Goal: Communication & Community: Answer question/provide support

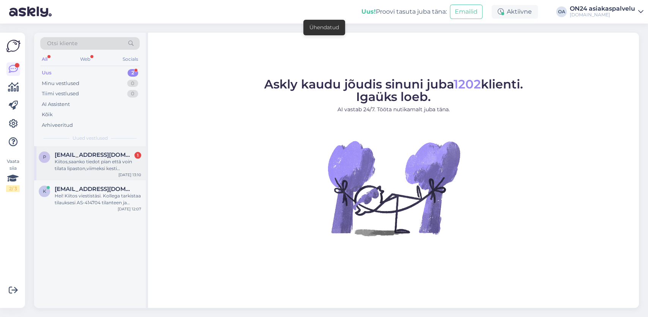
click at [99, 157] on span "[EMAIL_ADDRESS][DOMAIN_NAME]" at bounding box center [94, 154] width 79 height 7
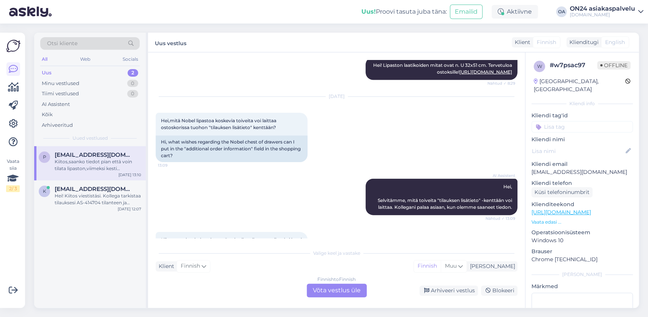
scroll to position [3051, 0]
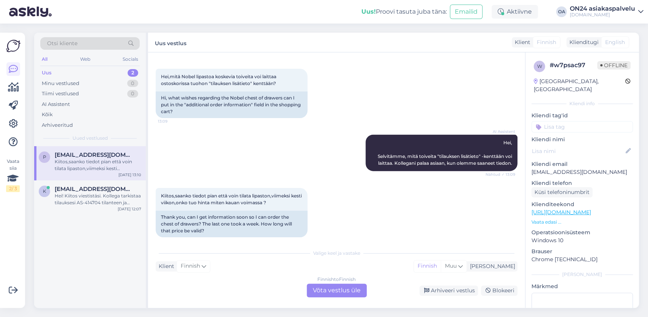
click at [343, 290] on div "Finnish to Finnish Võta vestlus üle" at bounding box center [337, 290] width 60 height 14
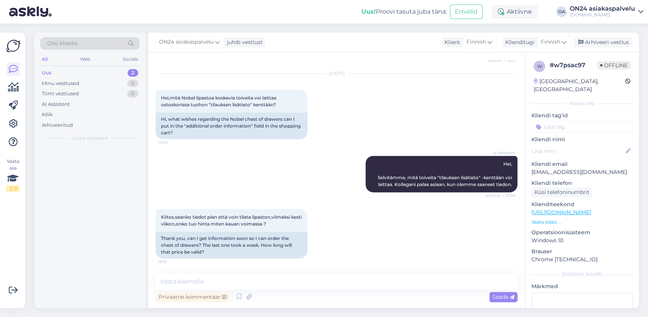
scroll to position [3023, 0]
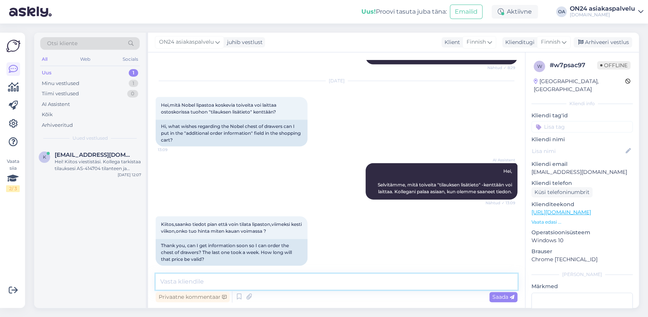
click at [180, 282] on textarea at bounding box center [337, 282] width 362 height 16
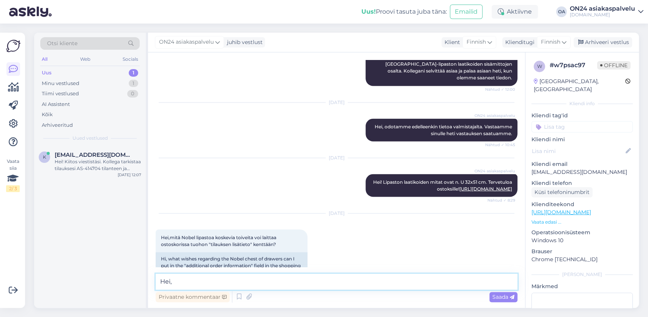
click at [188, 284] on textarea "Hei," at bounding box center [337, 282] width 362 height 16
paste textarea "[URL][DOMAIN_NAME]"
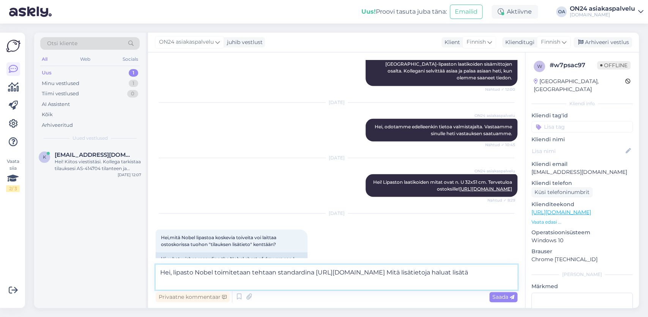
type textarea "Hei, lipasto Nobel toimitetaan tehtaan standardina https://www.on24.fi/p/413400…"
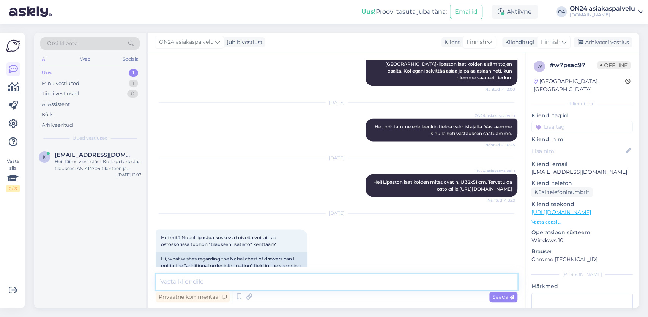
scroll to position [3069, 0]
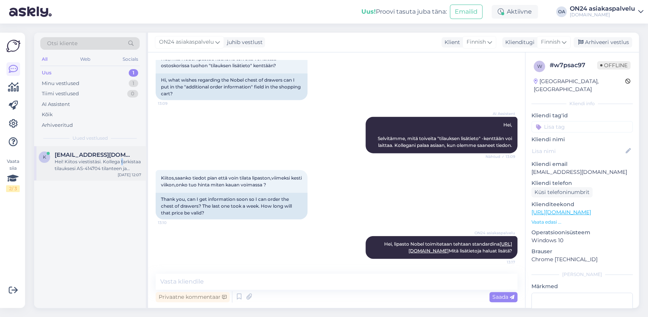
click at [121, 158] on div "Hei! Kiitos viestistäsi. Kollega tarkistaa tilauksesi AS-414704 tilanteen ja to…" at bounding box center [98, 165] width 87 height 14
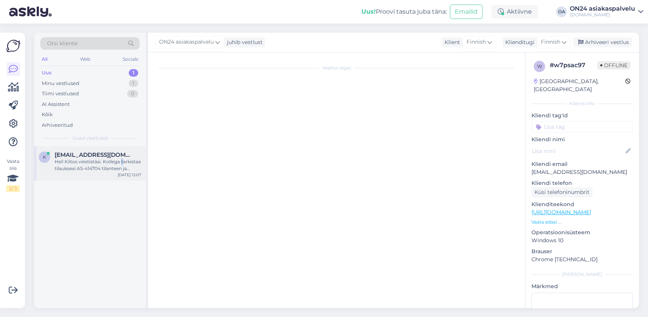
scroll to position [532, 0]
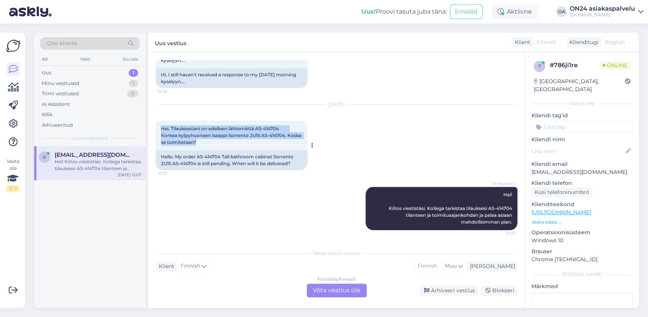
drag, startPoint x: 230, startPoint y: 142, endPoint x: 162, endPoint y: 129, distance: 68.8
click at [162, 129] on div "Hei. Tilauksestani on edelleen lähtemättä AS-414704 Korkea kylpyhuoneen kaappi …" at bounding box center [232, 136] width 152 height 30
copy span "Hei. Tilauksestani on edelleen lähtemättä AS-414704 Korkea kylpyhuoneen kaappi …"
click at [321, 290] on div "Finnish to Finnish Võta vestlus üle" at bounding box center [337, 290] width 60 height 14
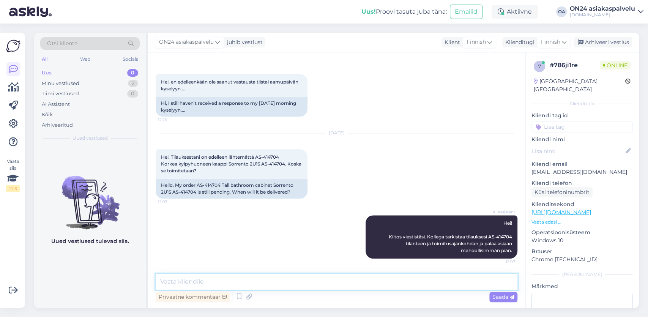
click at [194, 279] on textarea at bounding box center [337, 282] width 362 height 16
paste textarea "Hei Kristian Manz Ohessa lähetystunnus ja linkki, josta voit seurata tilauksen …"
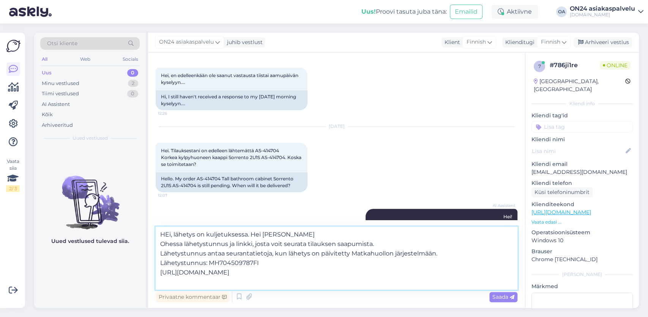
drag, startPoint x: 311, startPoint y: 238, endPoint x: 252, endPoint y: 235, distance: 59.6
click at [252, 235] on textarea "HEi, lähetys on kuljetuksessa. Hei Kristian Manz Ohessa lähetystunnus ja linkki…" at bounding box center [337, 258] width 362 height 63
type textarea "HEi, lähetys on kuljetuksessa. Ohessa lähetystunnus ja linkki, josta voit seura…"
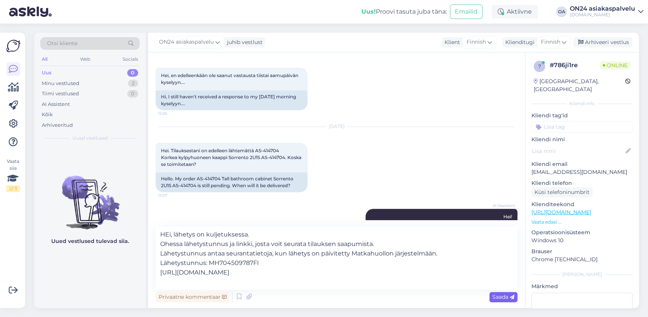
click at [502, 297] on span "Saada" at bounding box center [503, 296] width 22 height 7
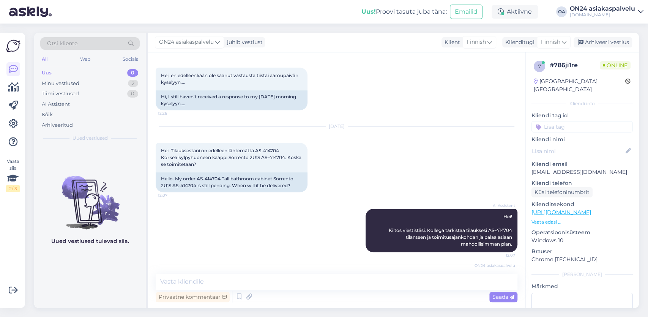
scroll to position [584, 0]
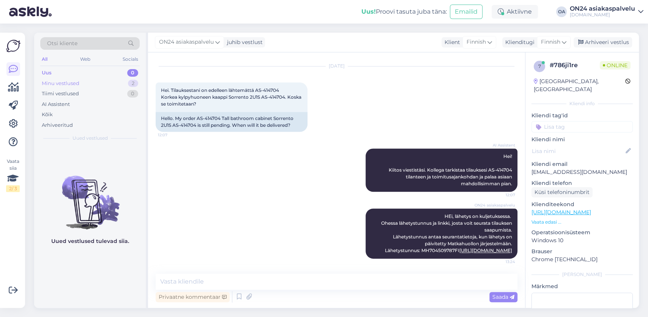
click at [92, 81] on div "Minu vestlused 2" at bounding box center [89, 83] width 99 height 11
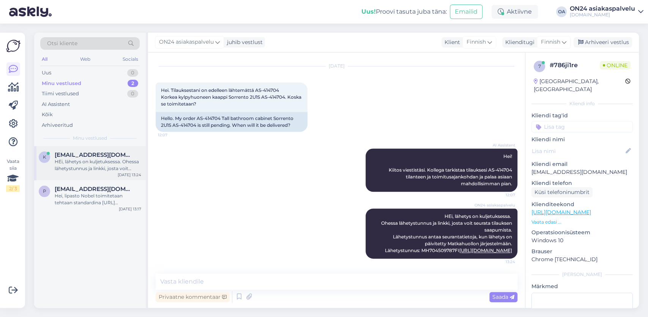
click at [99, 153] on span "kristianmanz@yahoo.de" at bounding box center [94, 154] width 79 height 7
click at [603, 40] on div "Arhiveeri vestlus" at bounding box center [602, 42] width 58 height 10
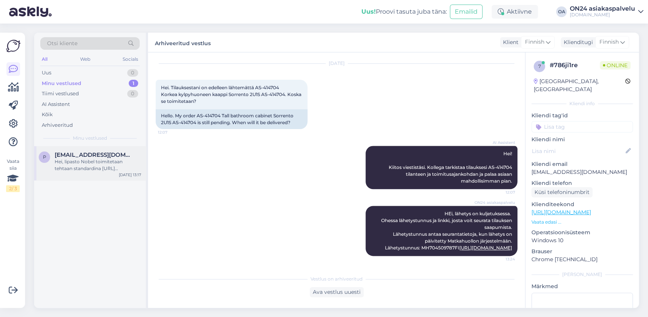
click at [111, 166] on div "Hei, lipasto Nobel toimitetaan tehtaan standardina https://www.on24.fi/p/413400…" at bounding box center [98, 165] width 87 height 14
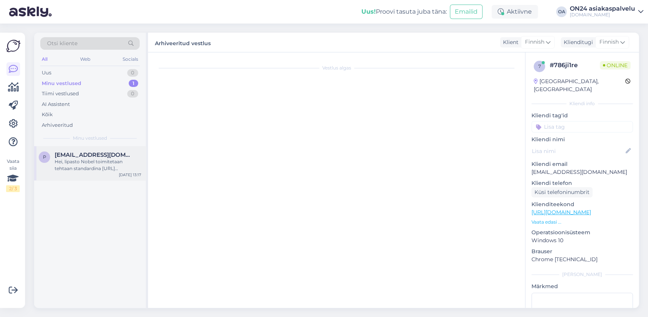
scroll to position [3069, 0]
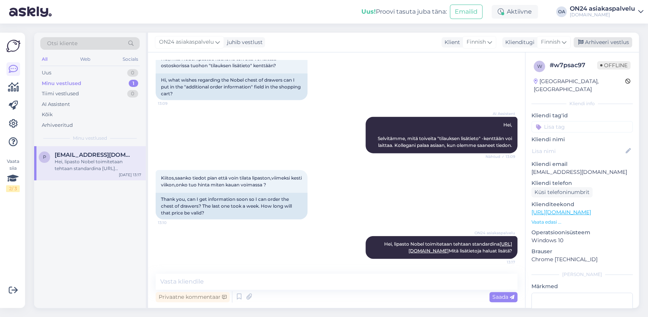
click at [603, 41] on div "Arhiveeri vestlus" at bounding box center [602, 42] width 58 height 10
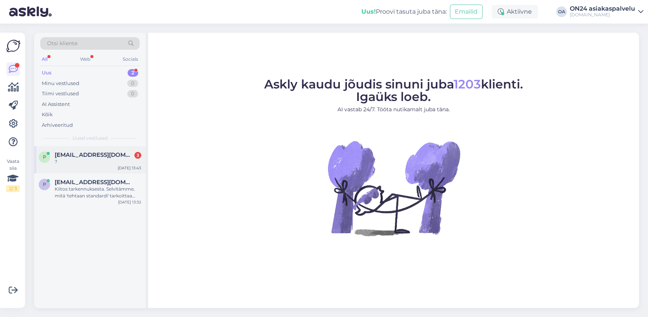
click at [90, 162] on div "?" at bounding box center [98, 161] width 87 height 7
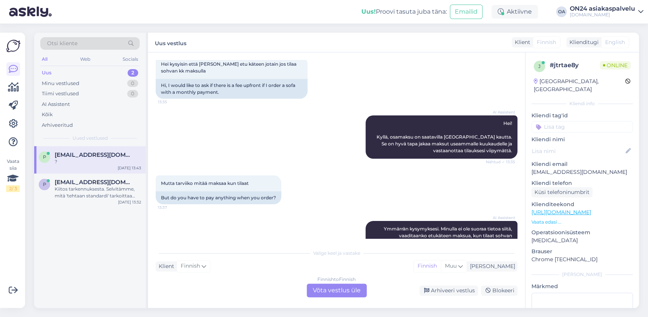
scroll to position [88, 0]
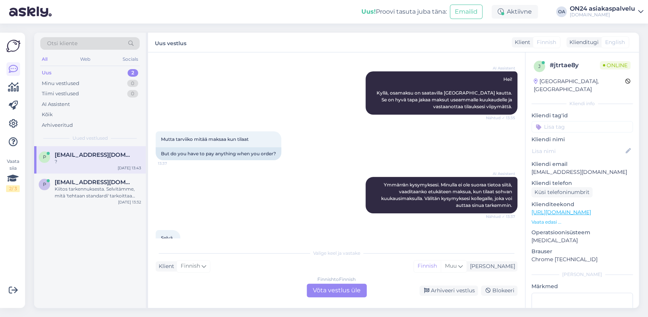
click at [327, 289] on div "Finnish to Finnish Võta vestlus üle" at bounding box center [337, 290] width 60 height 14
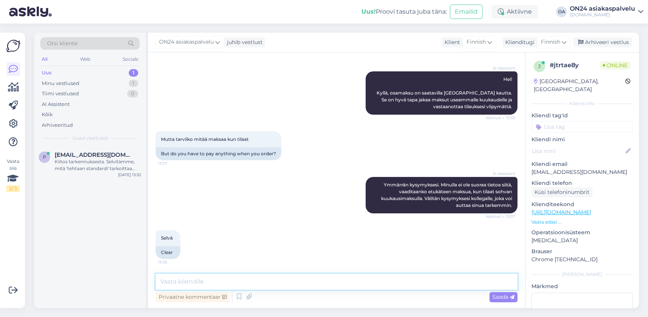
click at [175, 282] on textarea at bounding box center [337, 282] width 362 height 16
paste textarea "Tere, Edastan ON24 reklamatsiooni. Ystävällisin terveisin ON24 Sisustustavarata…"
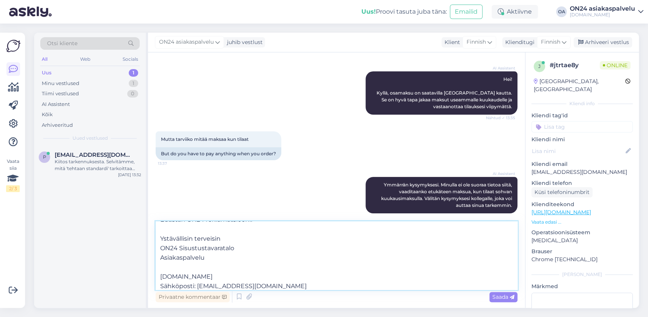
scroll to position [0, 0]
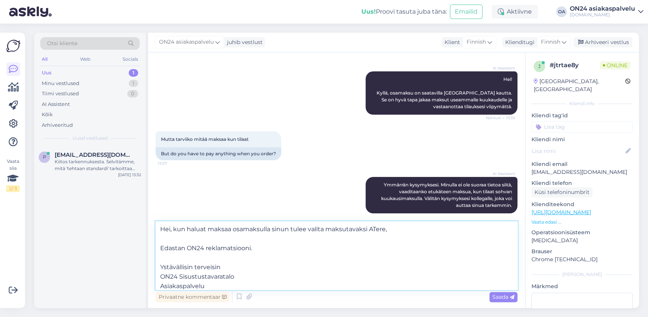
drag, startPoint x: 371, startPoint y: 229, endPoint x: 380, endPoint y: 286, distance: 57.6
click at [382, 288] on textarea "Hei, kun haluat maksaa osamaksulla sinun tulee valita maksutavaksi ATere, Edast…" at bounding box center [337, 255] width 362 height 68
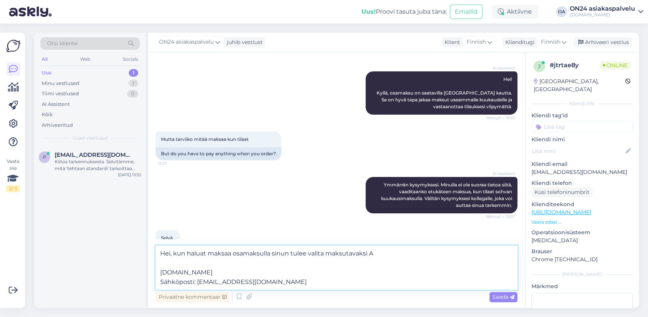
drag, startPoint x: 253, startPoint y: 281, endPoint x: 319, endPoint y: 247, distance: 74.2
click at [162, 273] on textarea "Hei, kun haluat maksaa osamaksulla sinun tulee valita maksutavaksi A [DOMAIN_NA…" at bounding box center [337, 267] width 362 height 44
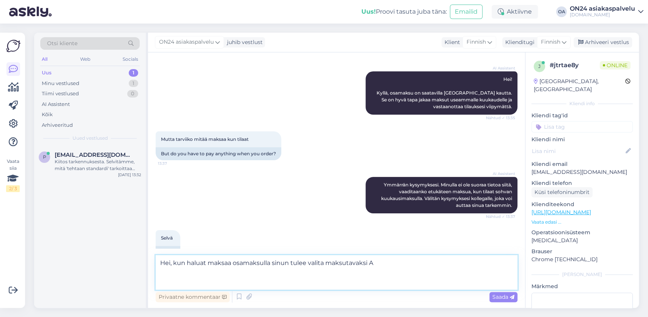
click at [386, 259] on textarea "Hei, kun haluat maksaa osamaksulla sinun tulee valita maksutavaksi A" at bounding box center [337, 272] width 362 height 35
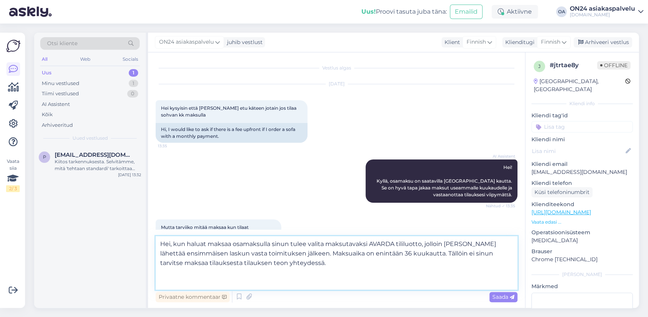
scroll to position [44, 0]
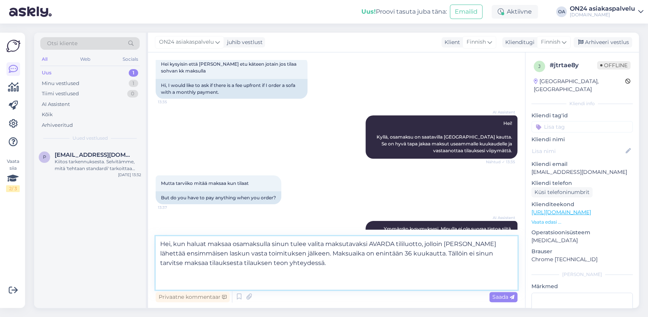
click at [218, 261] on textarea "Hei, kun haluat maksaa osamaksulla sinun tulee valita maksutavaksi AVARDA tilil…" at bounding box center [337, 263] width 362 height 54
type textarea "Hei, kun haluat maksaa osamaksulla sinun tulee valita maksutavaksi AVARDA tilil…"
click at [510, 295] on icon at bounding box center [512, 297] width 5 height 5
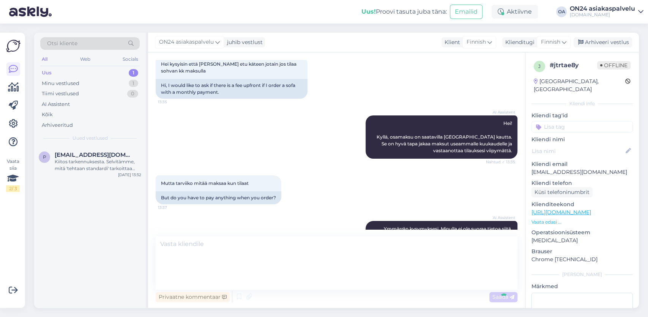
scroll to position [246, 0]
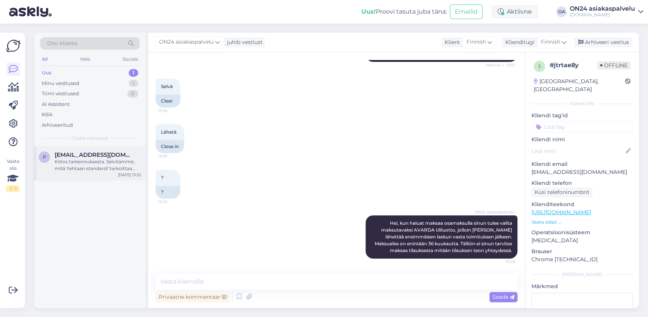
click at [88, 164] on div "Kiitos tarkennuksesta. Selvitämme, mitä 'tehtaan standardi' tarkoittaa Nobel-li…" at bounding box center [98, 165] width 87 height 14
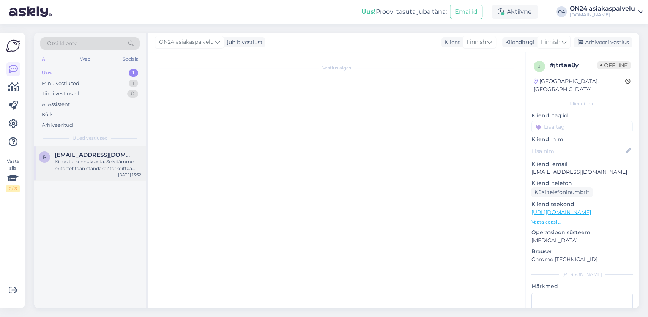
scroll to position [3237, 0]
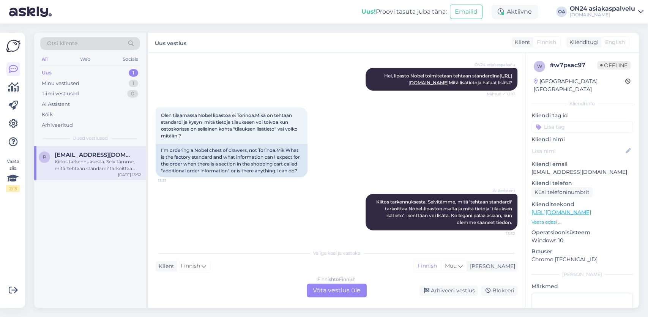
click at [345, 290] on div "Finnish to Finnish Võta vestlus üle" at bounding box center [337, 290] width 60 height 14
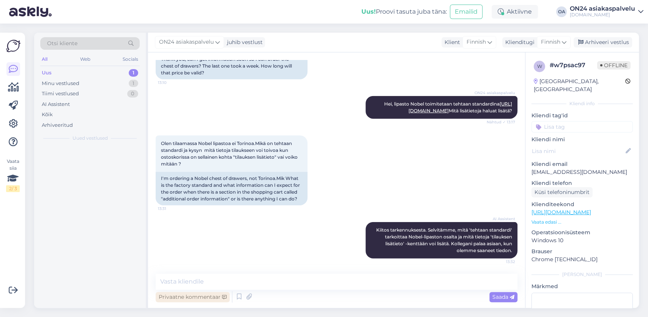
scroll to position [3209, 0]
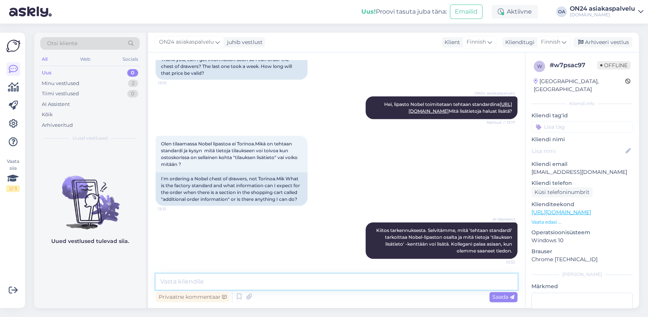
click at [180, 286] on textarea at bounding box center [337, 282] width 362 height 16
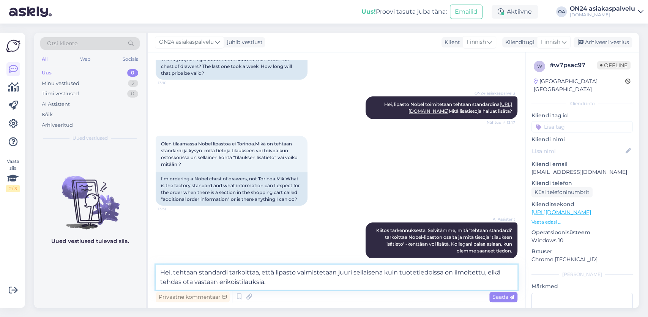
type textarea "Hei, tehtaan standardi tarkoittaa, että lipasto valmistetaan juuri sellaisena k…"
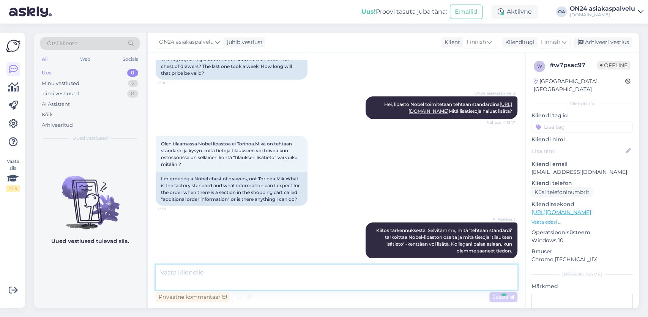
scroll to position [3255, 0]
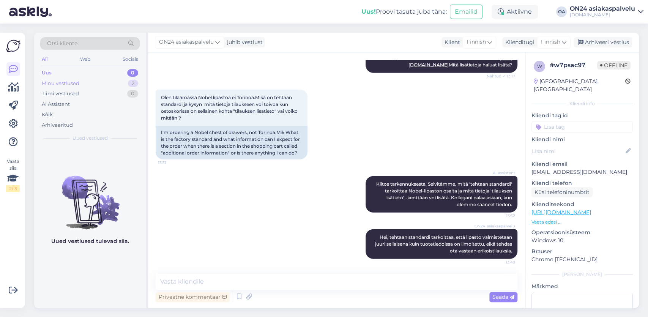
click at [70, 87] on div "Minu vestlused 2" at bounding box center [89, 83] width 99 height 11
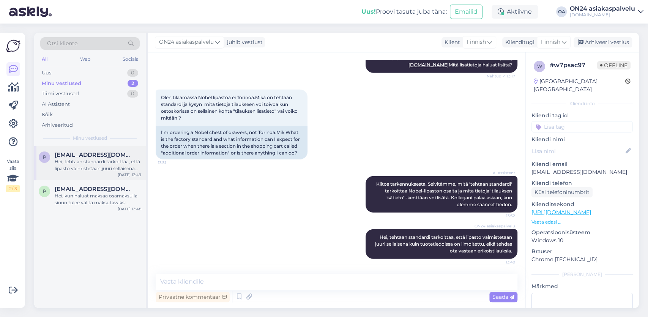
click at [91, 157] on span "pipsalai1@gmail.com" at bounding box center [94, 154] width 79 height 7
click at [598, 43] on div "Arhiveeri vestlus" at bounding box center [602, 42] width 58 height 10
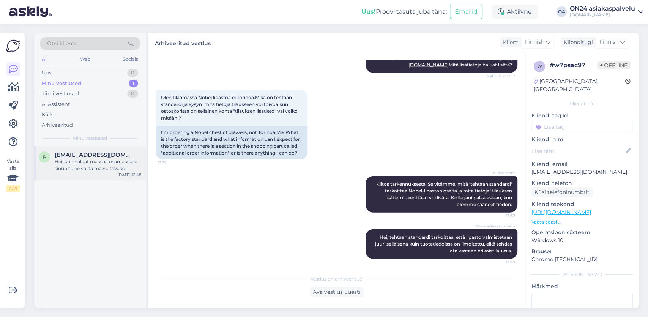
click at [77, 159] on div "Hei, kun haluat maksaa osamaksulla sinun tulee valita maksutavaksi AVARDA tilil…" at bounding box center [98, 165] width 87 height 14
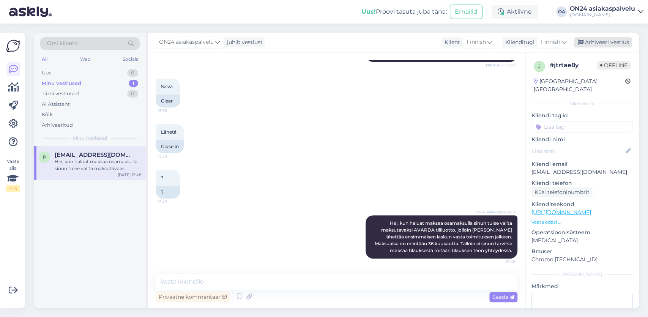
click at [596, 42] on div "Arhiveeri vestlus" at bounding box center [602, 42] width 58 height 10
